Goal: Task Accomplishment & Management: Complete application form

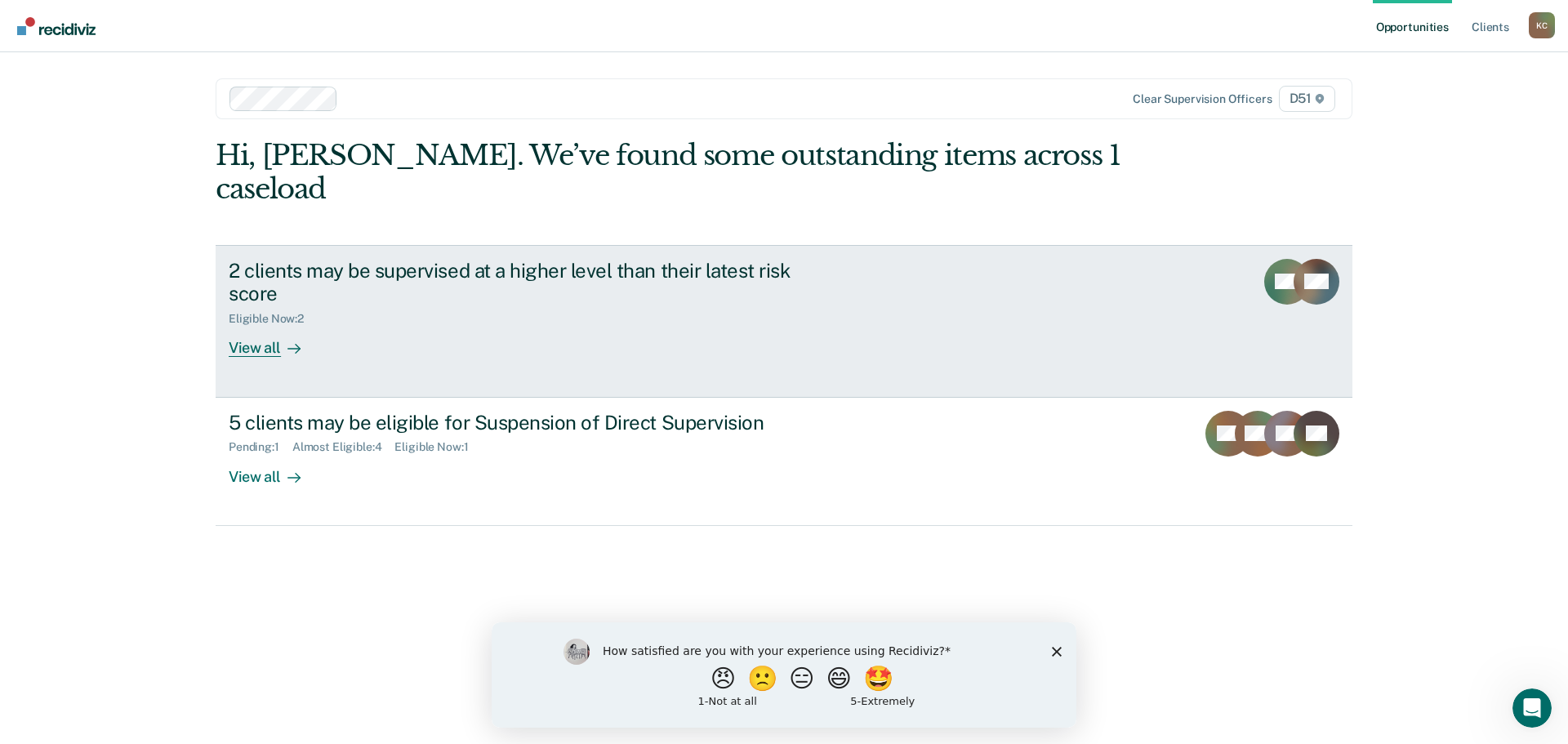
click at [254, 326] on div "View all" at bounding box center [274, 341] width 91 height 32
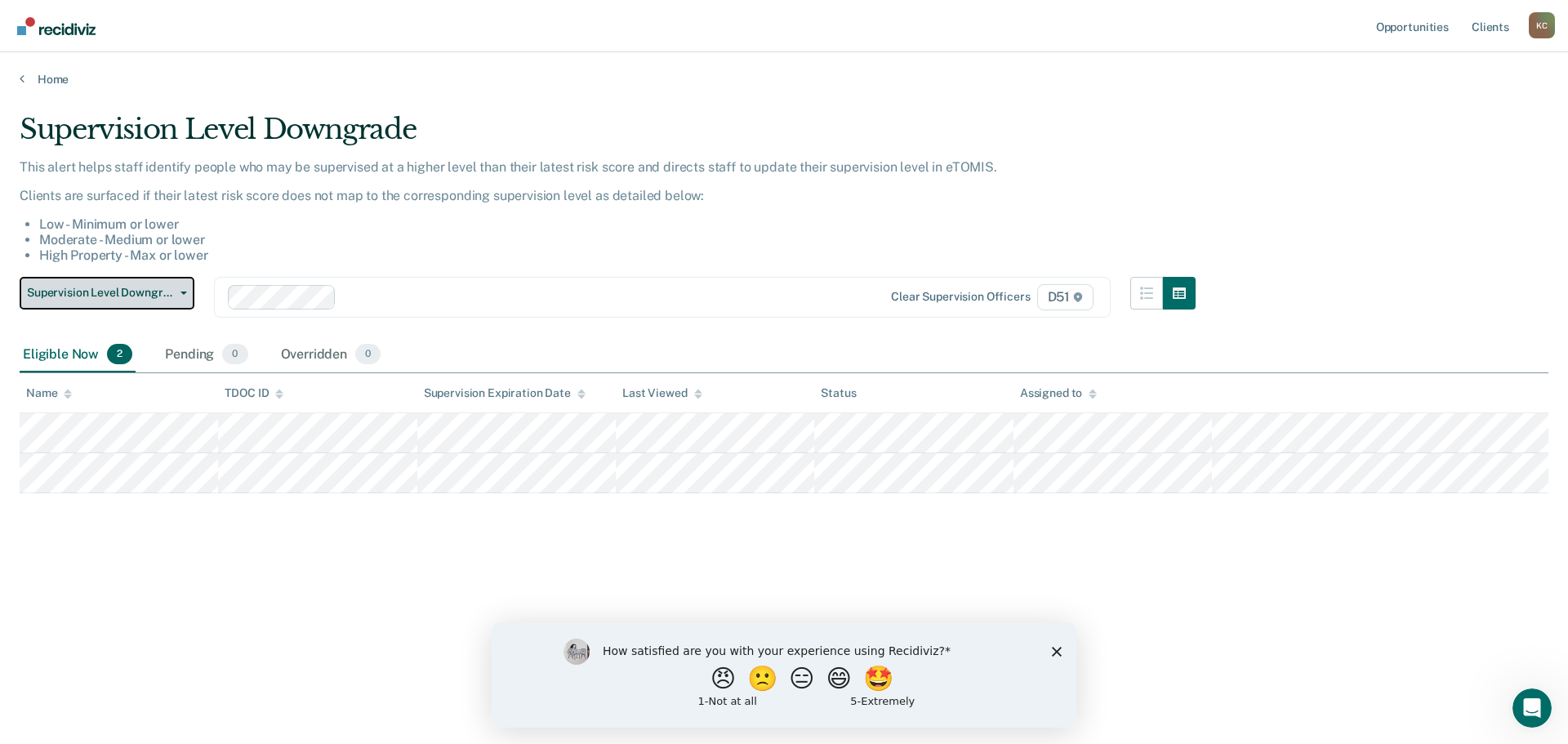
click at [182, 292] on icon "button" at bounding box center [184, 292] width 7 height 3
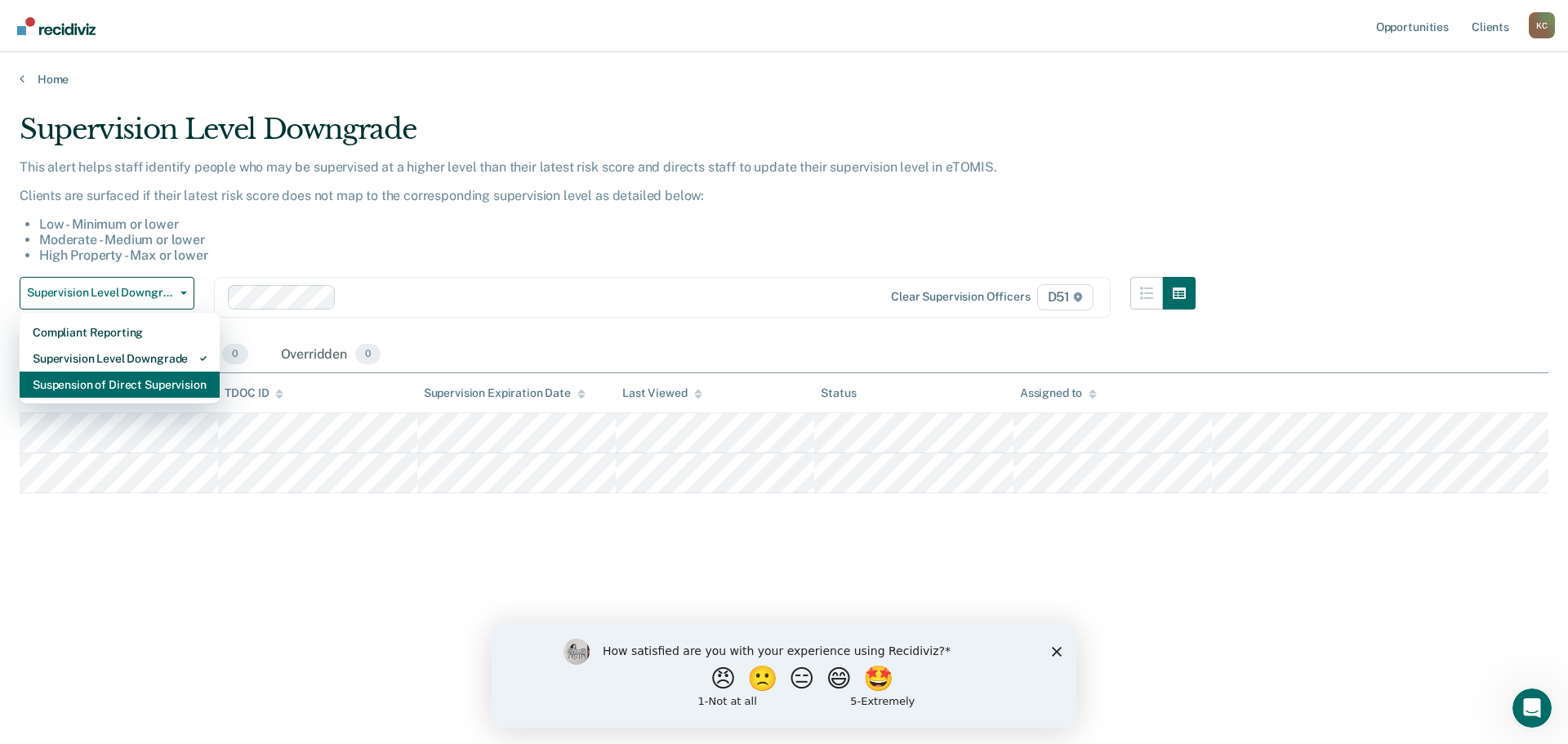
click at [188, 382] on div "Suspension of Direct Supervision" at bounding box center [119, 384] width 174 height 26
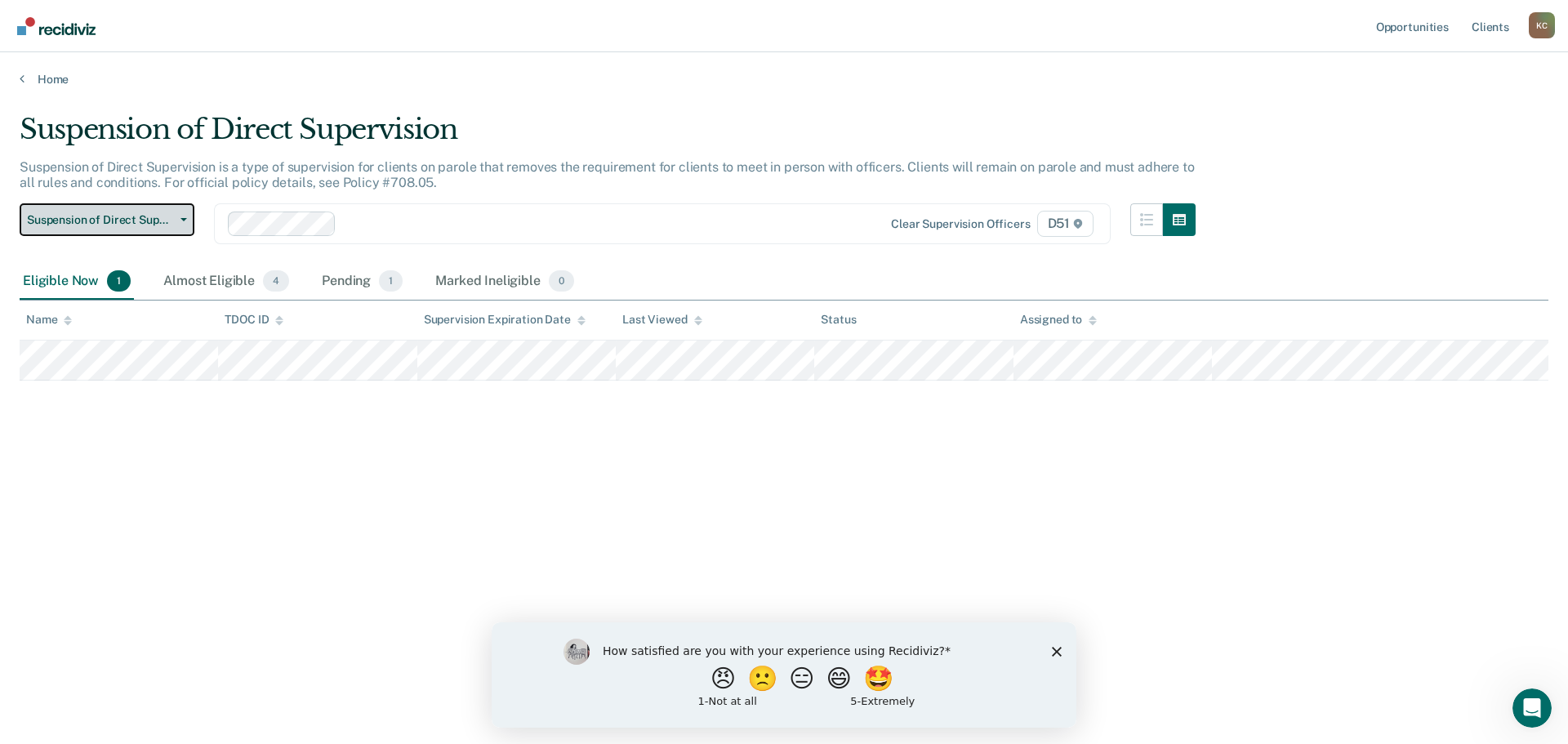
click at [177, 226] on button "Suspension of Direct Supervision" at bounding box center [107, 220] width 175 height 33
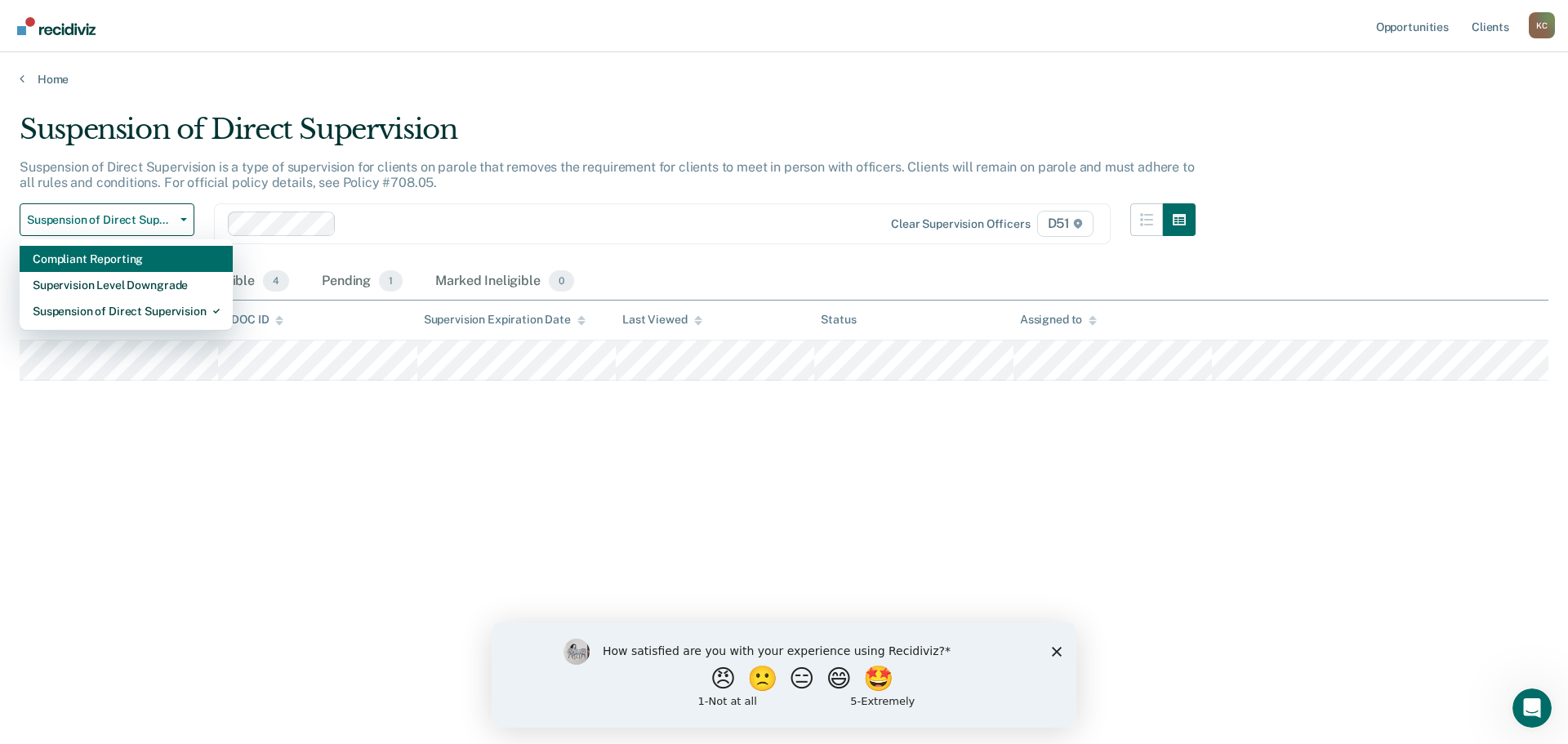
click at [173, 262] on div "Compliant Reporting" at bounding box center [126, 259] width 187 height 26
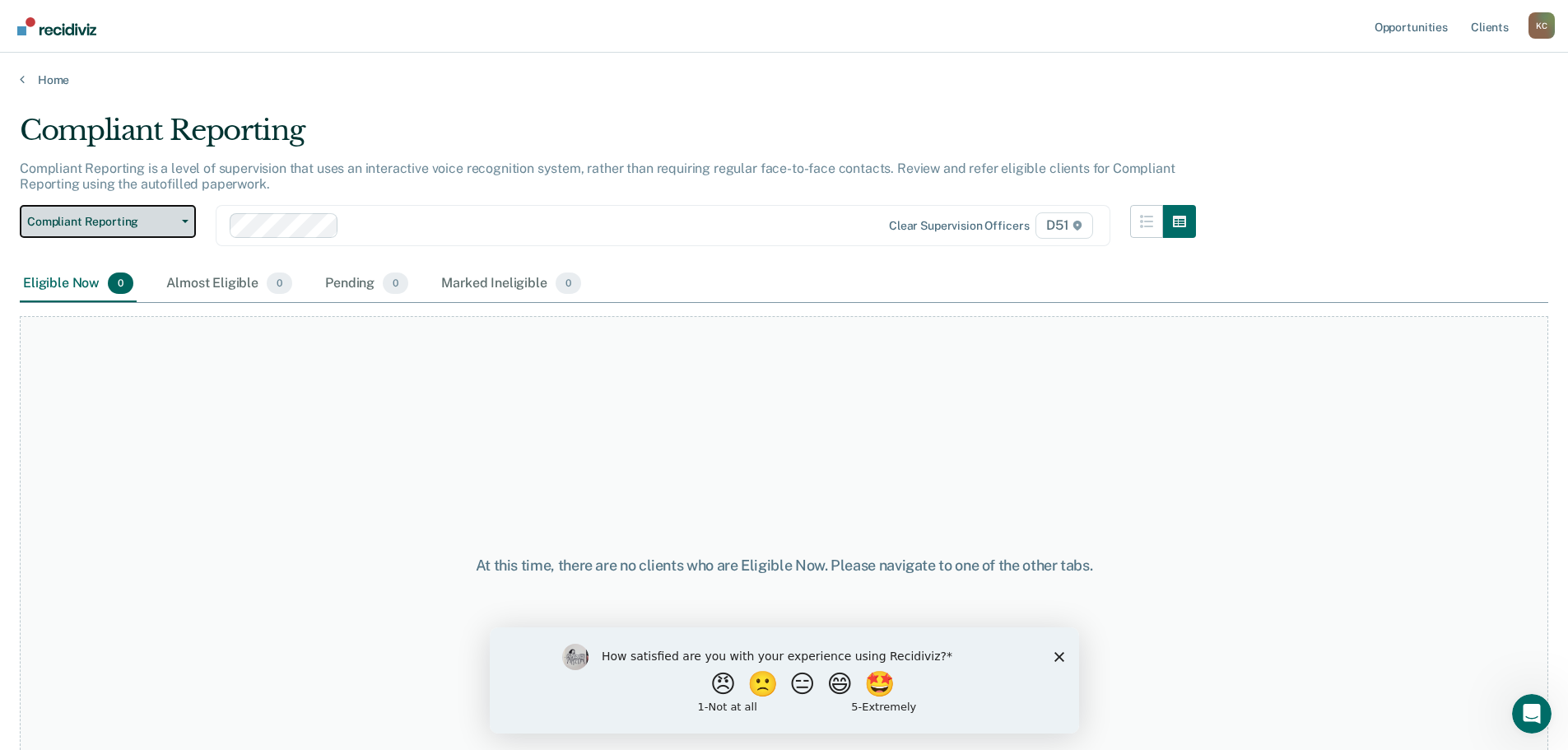
click at [183, 214] on button "Compliant Reporting" at bounding box center [108, 222] width 176 height 33
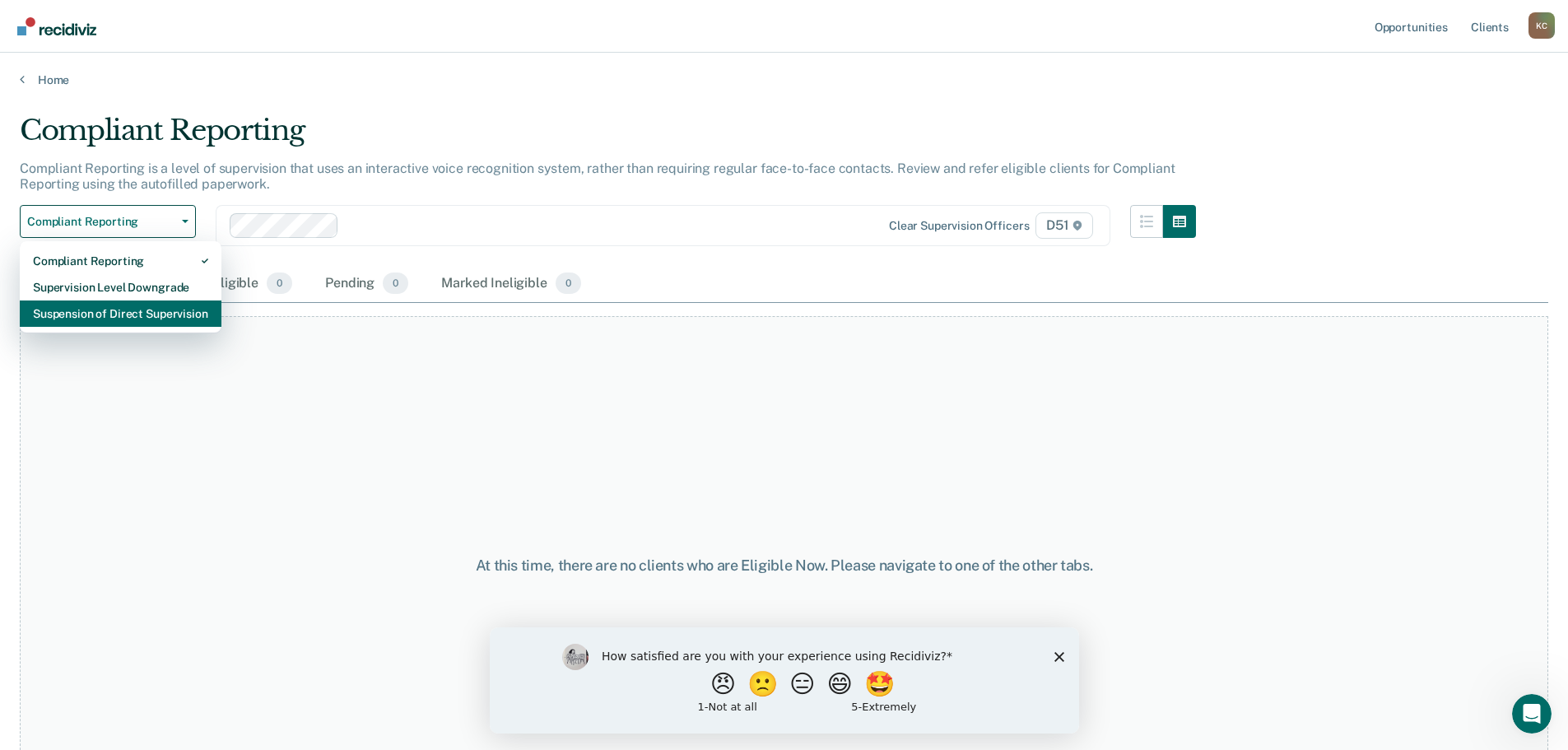
click at [200, 311] on div "Suspension of Direct Supervision" at bounding box center [120, 313] width 175 height 26
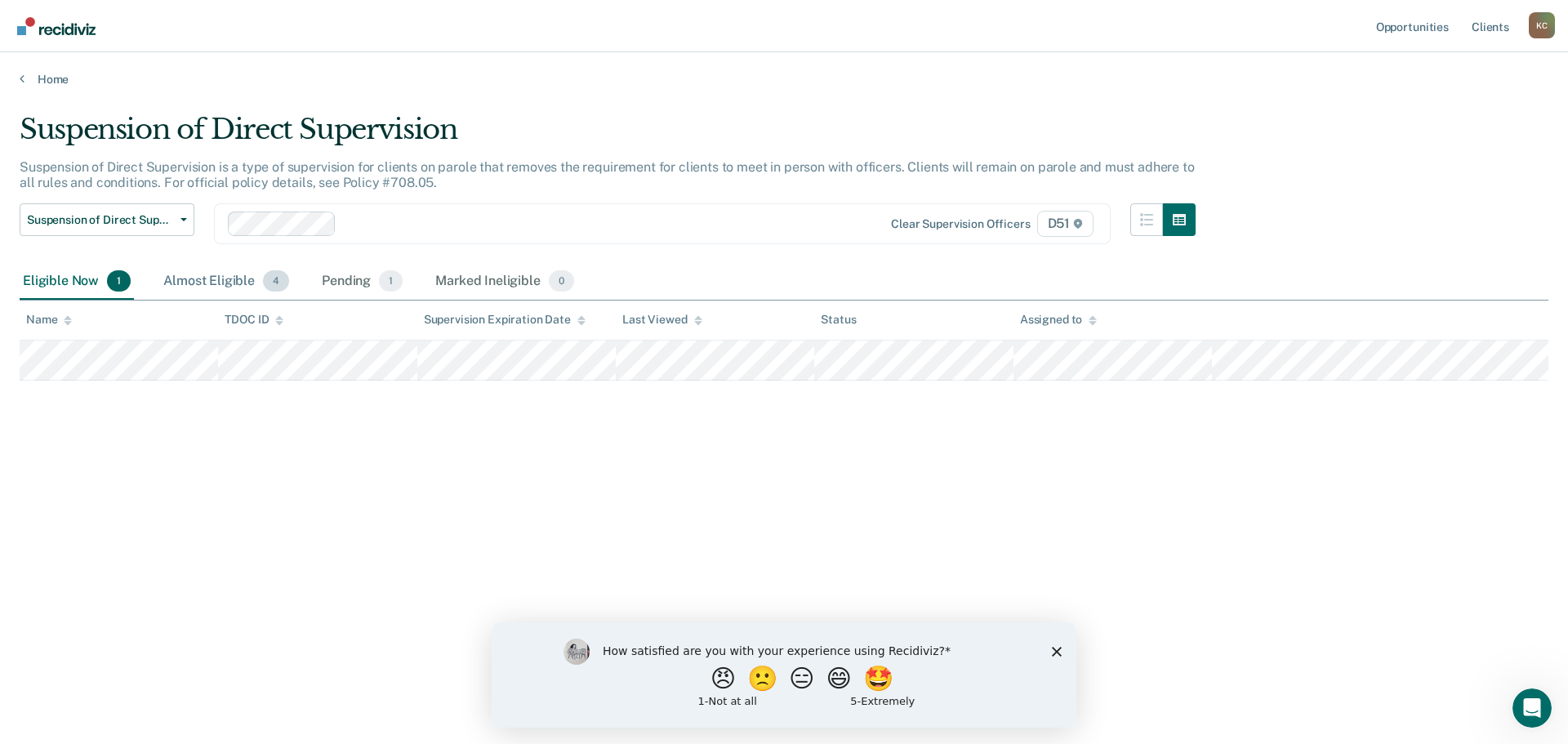
click at [215, 282] on div "Almost Eligible 4" at bounding box center [227, 282] width 133 height 36
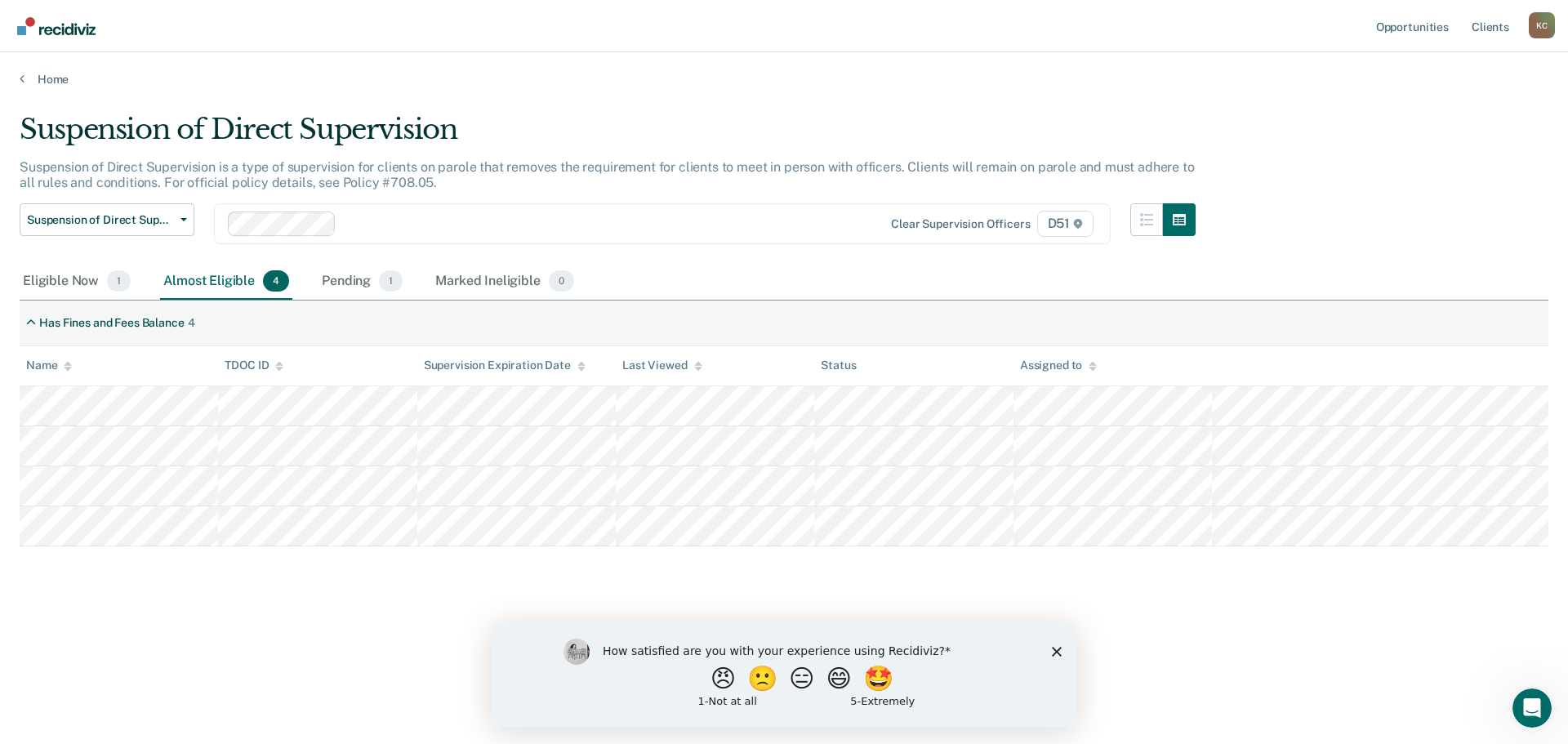
click at [406, 285] on div "Eligible Now 1 Almost Eligible 4 Pending 1 Marked Ineligible 0" at bounding box center [298, 282] width 558 height 36
click at [383, 280] on span "1" at bounding box center [390, 281] width 24 height 21
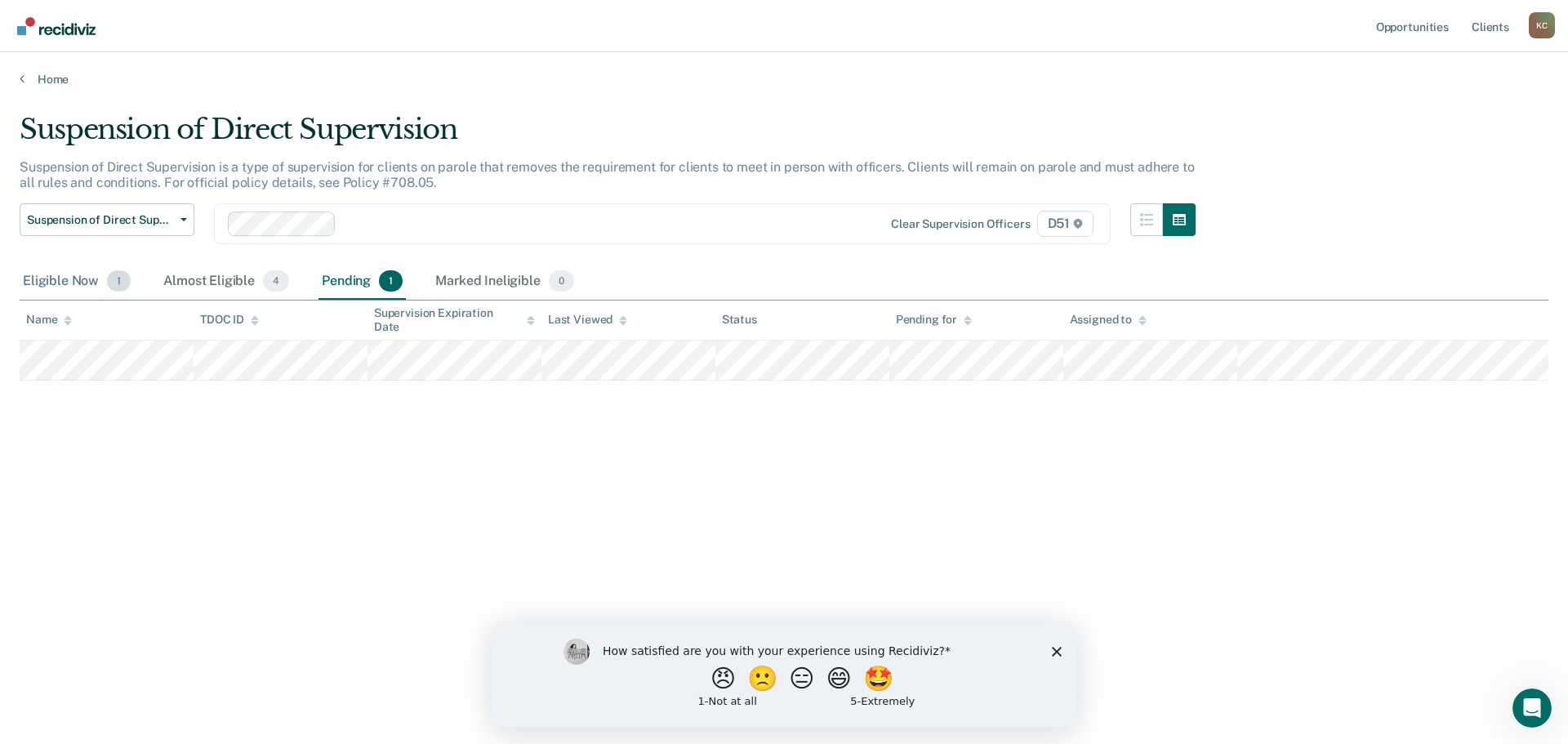
click at [91, 275] on div "Eligible Now 1" at bounding box center [76, 282] width 114 height 36
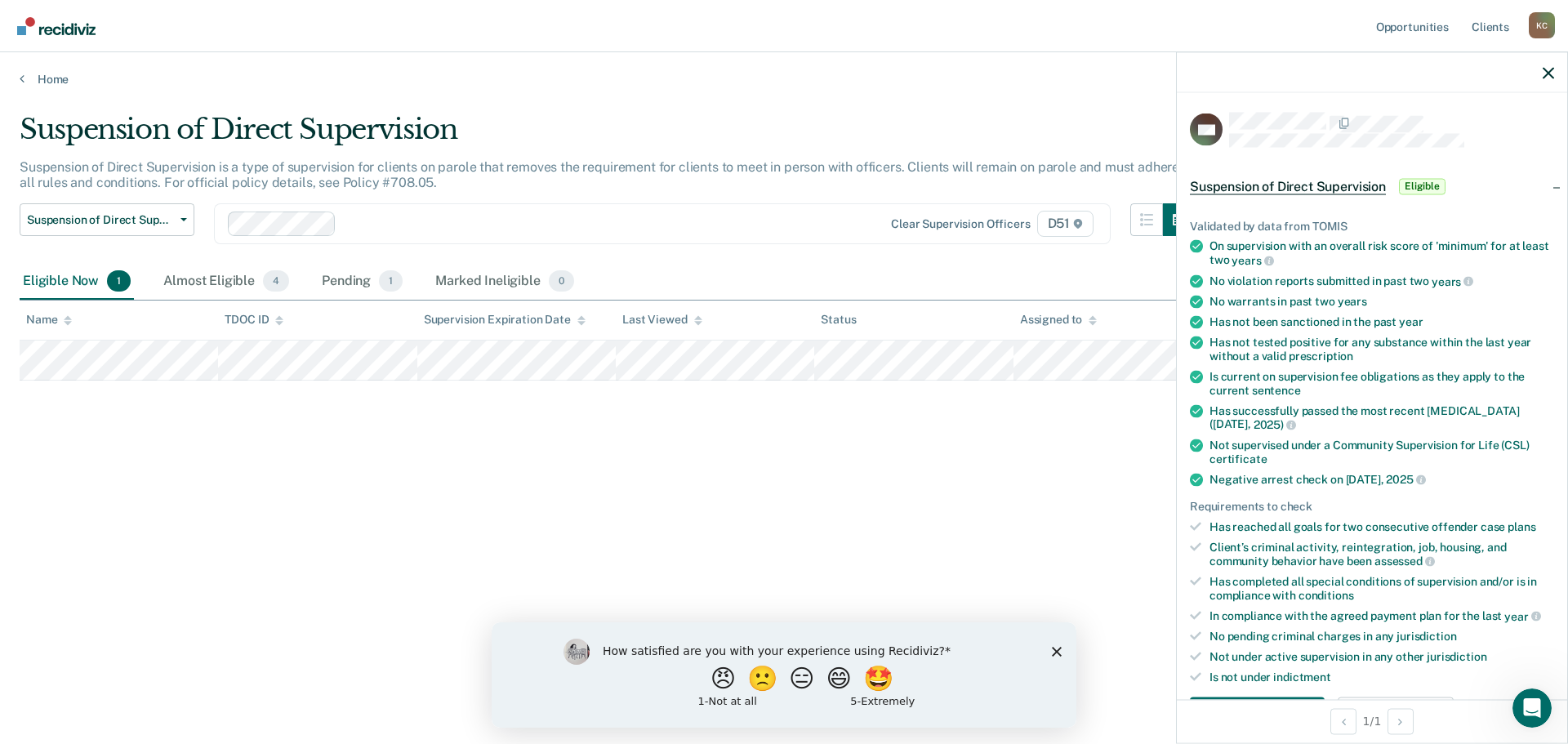
click at [1005, 434] on div "Suspension of Direct Supervision Suspension of Direct Supervision is a type of …" at bounding box center [783, 367] width 1529 height 509
click at [1011, 487] on div "Suspension of Direct Supervision Suspension of Direct Supervision is a type of …" at bounding box center [783, 367] width 1529 height 509
click at [1554, 70] on icon "button" at bounding box center [1549, 73] width 12 height 12
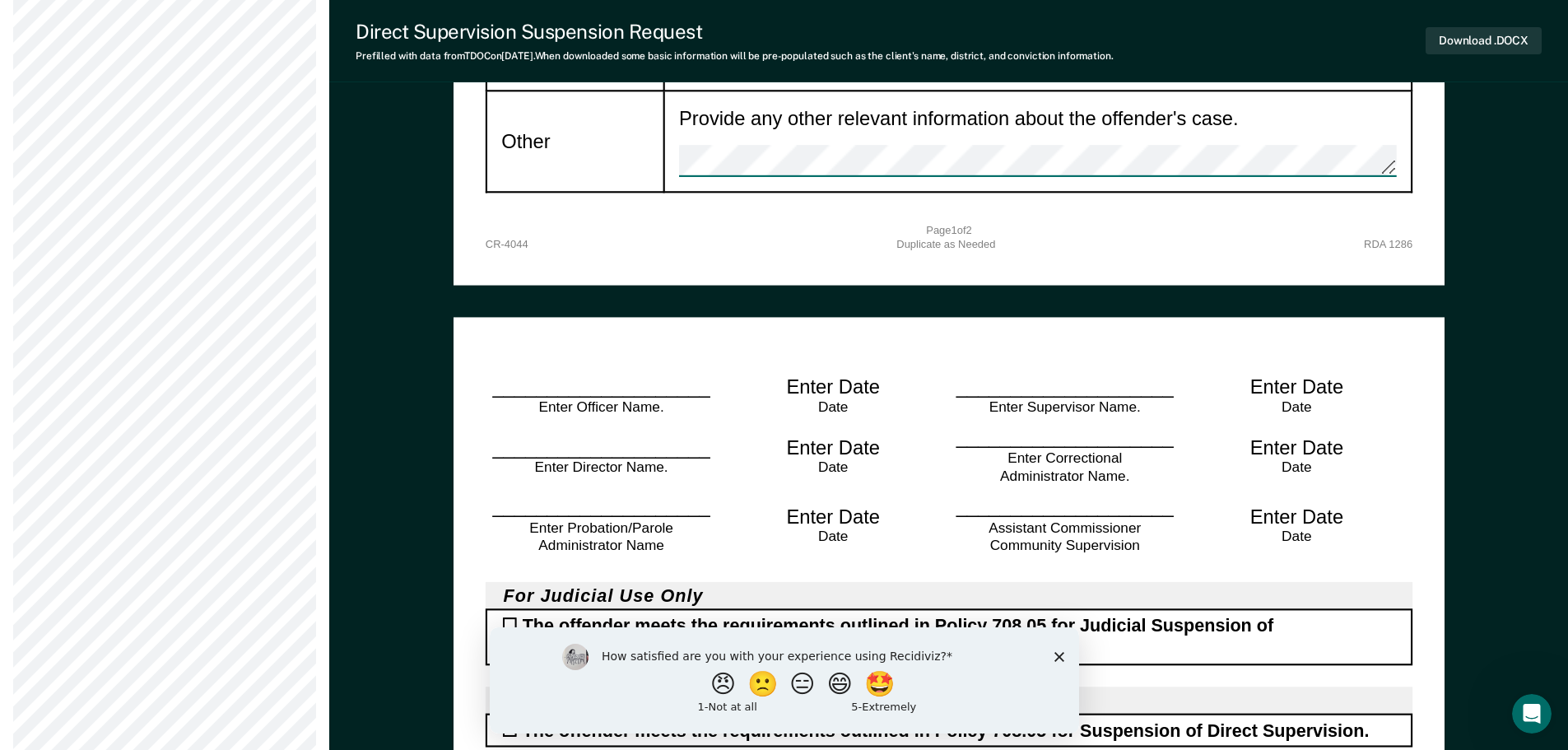
scroll to position [2389, 0]
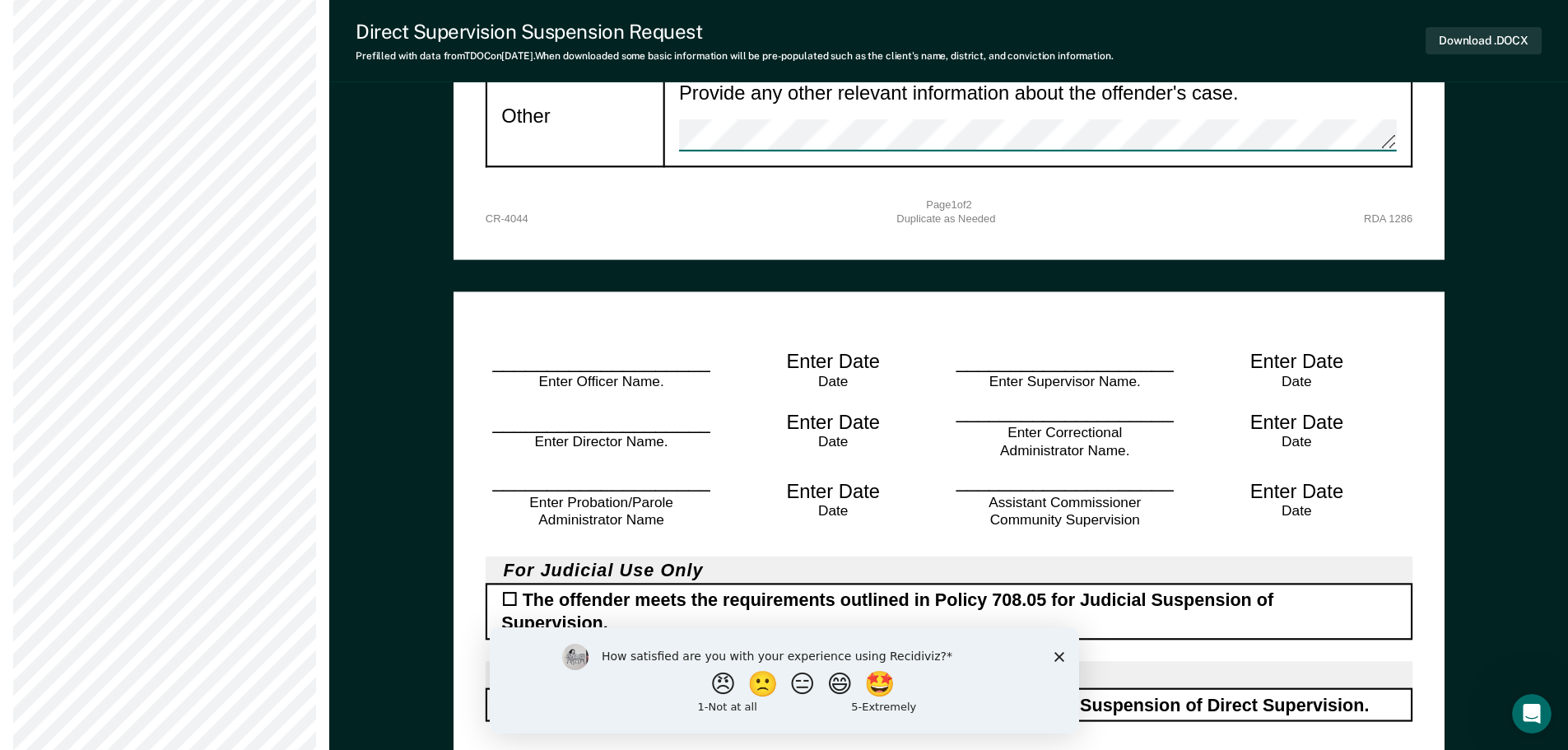
click at [507, 688] on div "☐ The offender meets the requirements outlined in Policy 708.05 for Suspension …" at bounding box center [948, 704] width 927 height 34
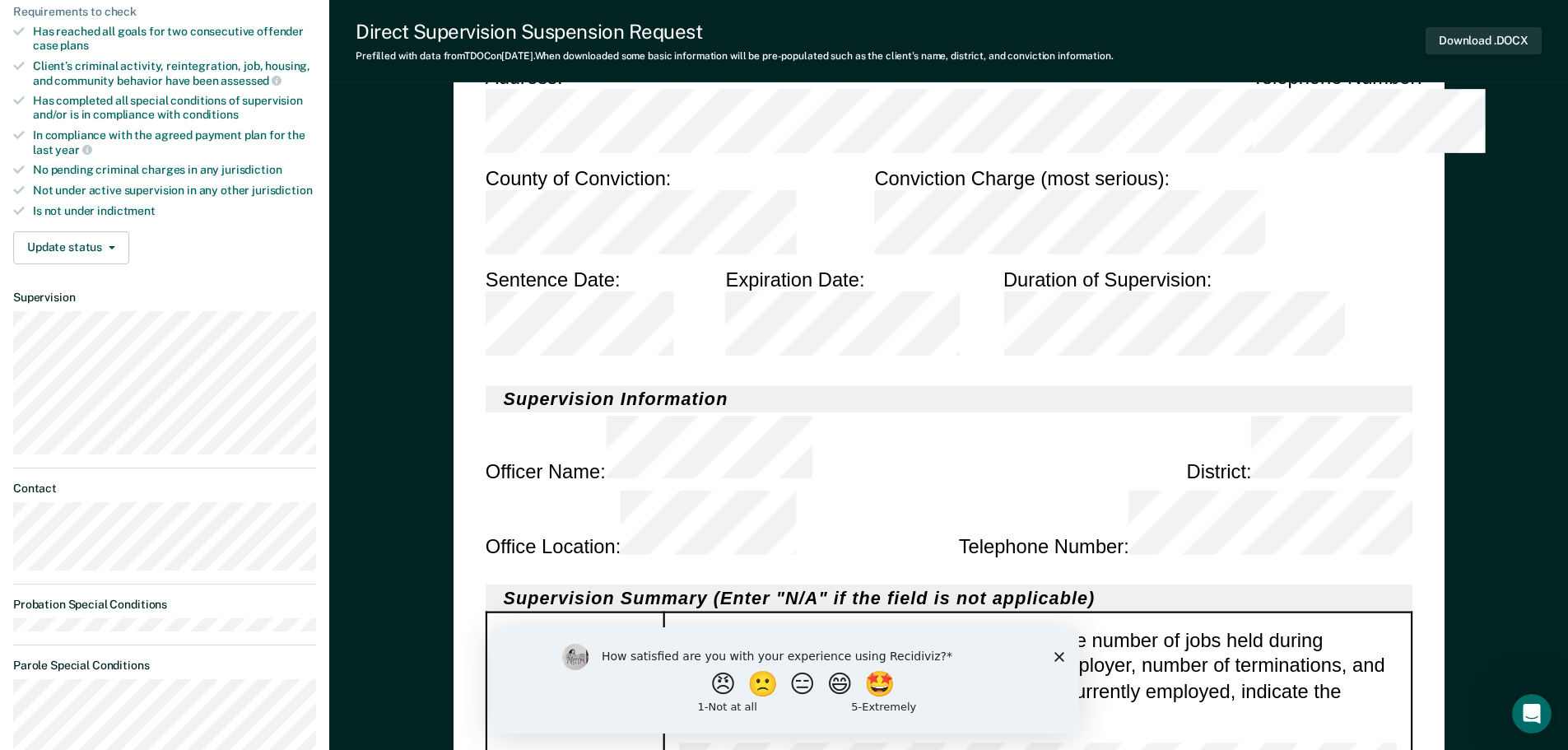
scroll to position [494, 0]
drag, startPoint x: 1057, startPoint y: 656, endPoint x: 1530, endPoint y: 1272, distance: 776.6
click at [1057, 656] on polygon "Close survey" at bounding box center [1059, 656] width 10 height 10
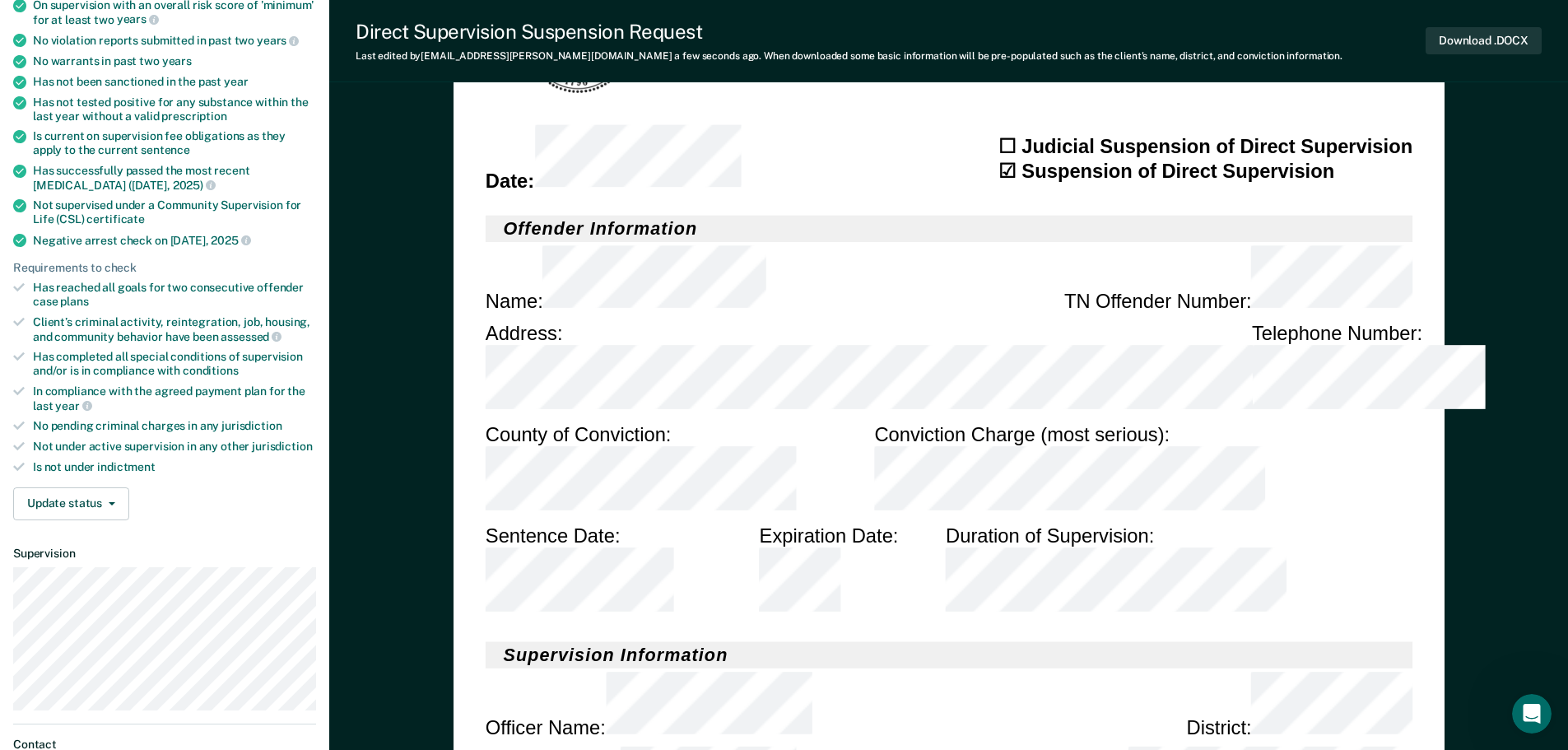
scroll to position [329, 0]
